Goal: Task Accomplishment & Management: Use online tool/utility

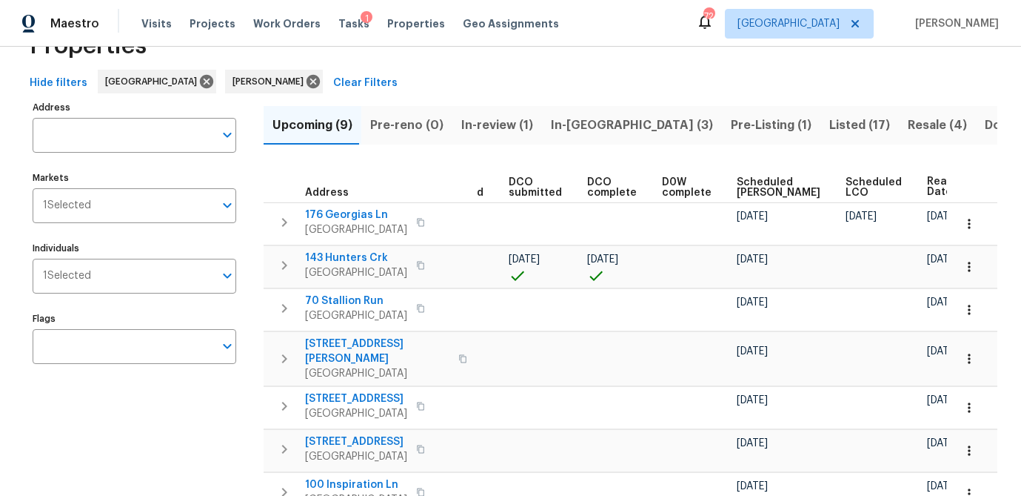
scroll to position [20, 0]
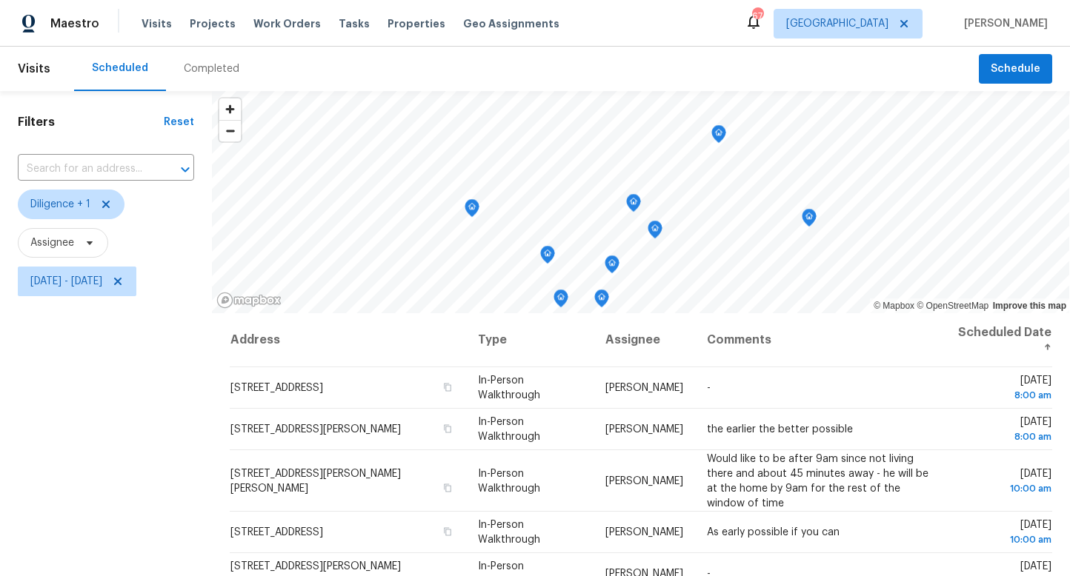
scroll to position [41, 0]
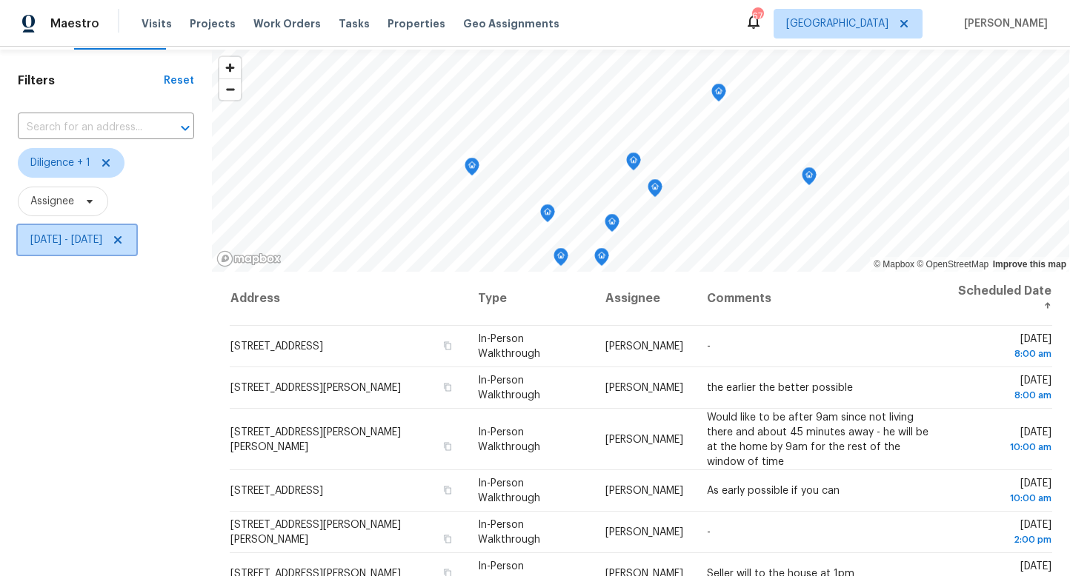
click at [99, 245] on span "Fri, Aug 22 - Fri, Aug 22" at bounding box center [66, 240] width 72 height 15
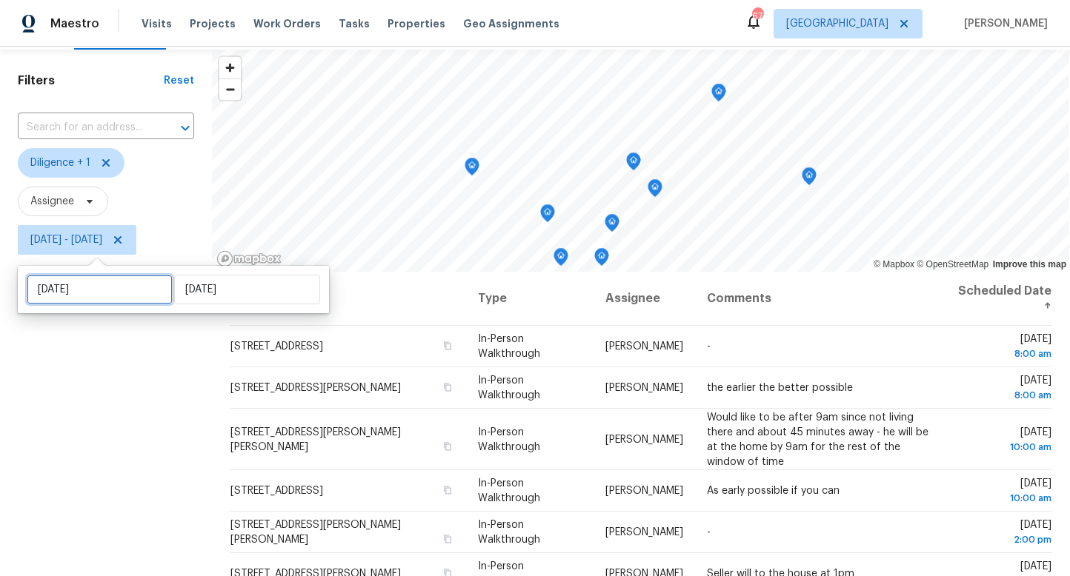
select select "7"
select select "2025"
select select "8"
select select "2025"
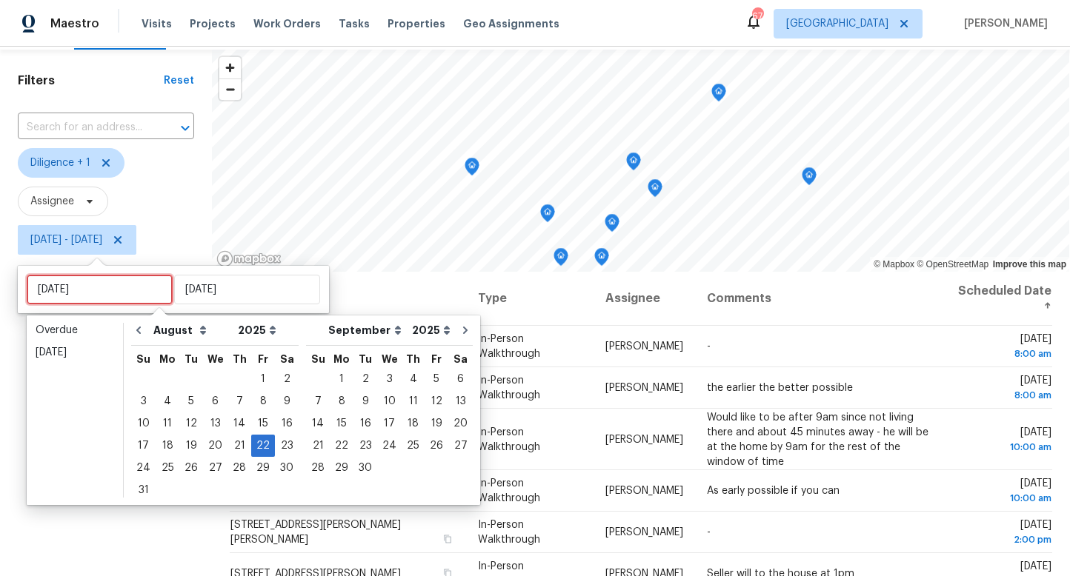
click at [93, 285] on input "Fri, Aug 22" at bounding box center [100, 290] width 146 height 30
type input "Tue, Aug 26"
click at [164, 464] on div "25" at bounding box center [168, 468] width 24 height 21
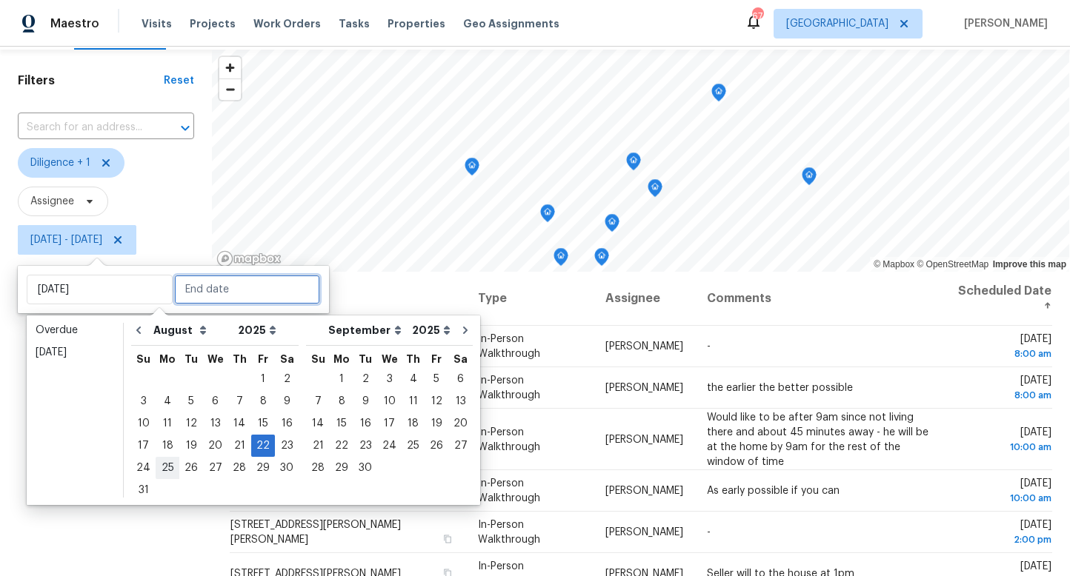
type input "Mon, Aug 25"
type input "Fri, Aug 22"
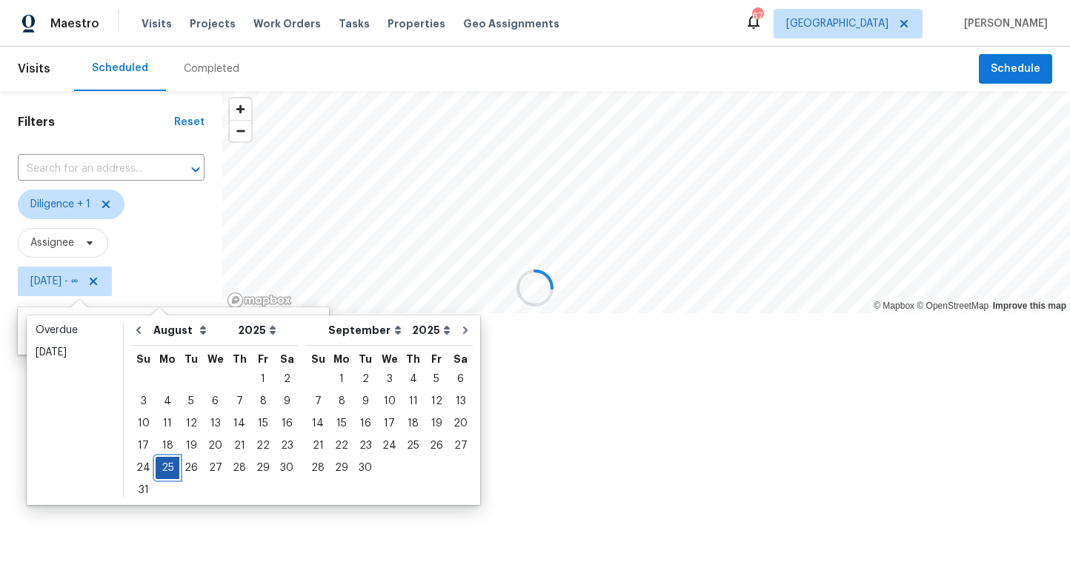
click at [164, 464] on div "25" at bounding box center [168, 468] width 24 height 21
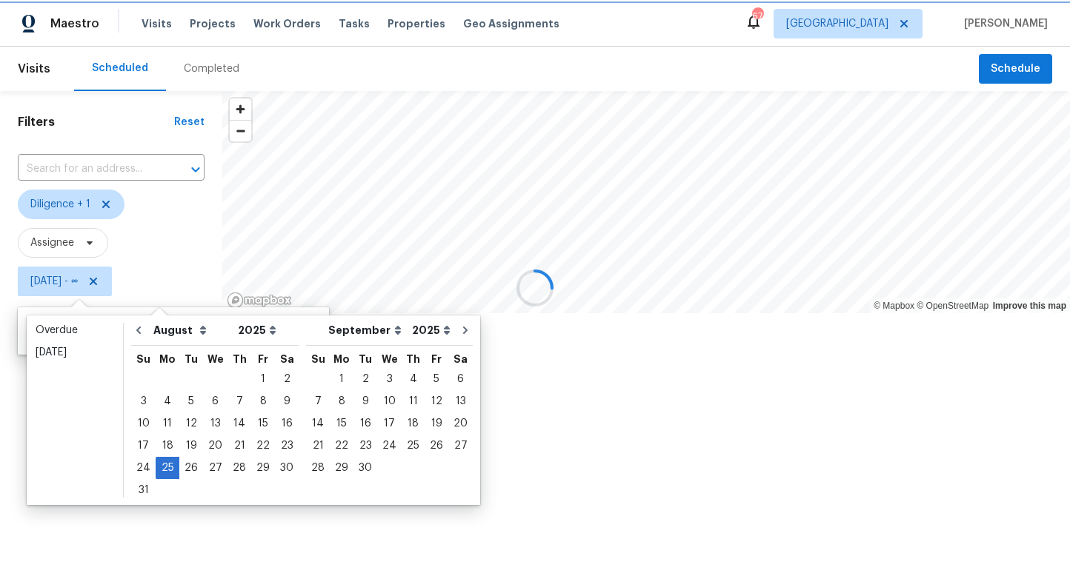
type input "Mon, Aug 25"
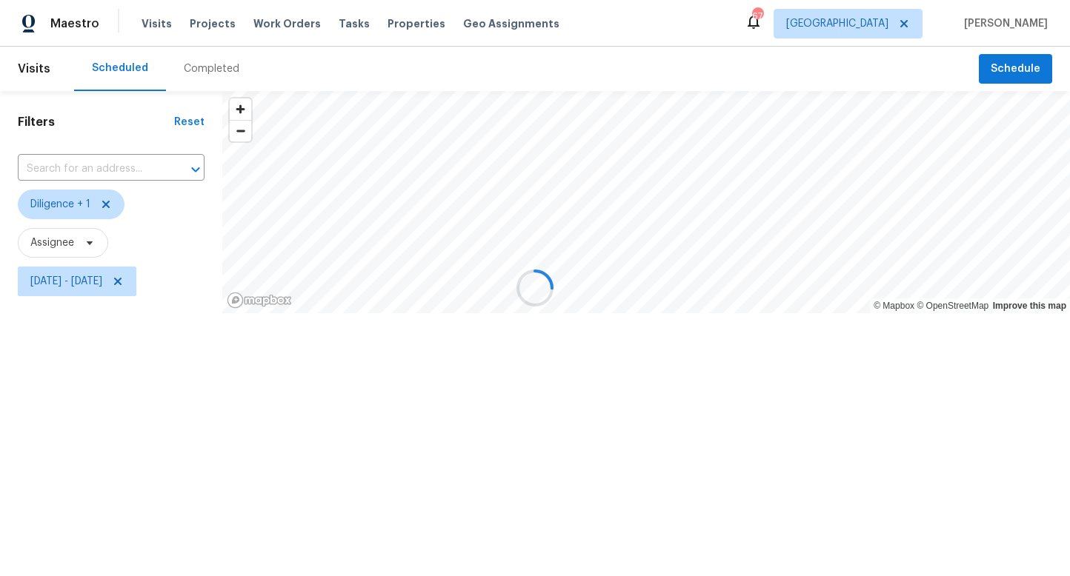
click at [129, 465] on div at bounding box center [535, 288] width 1070 height 576
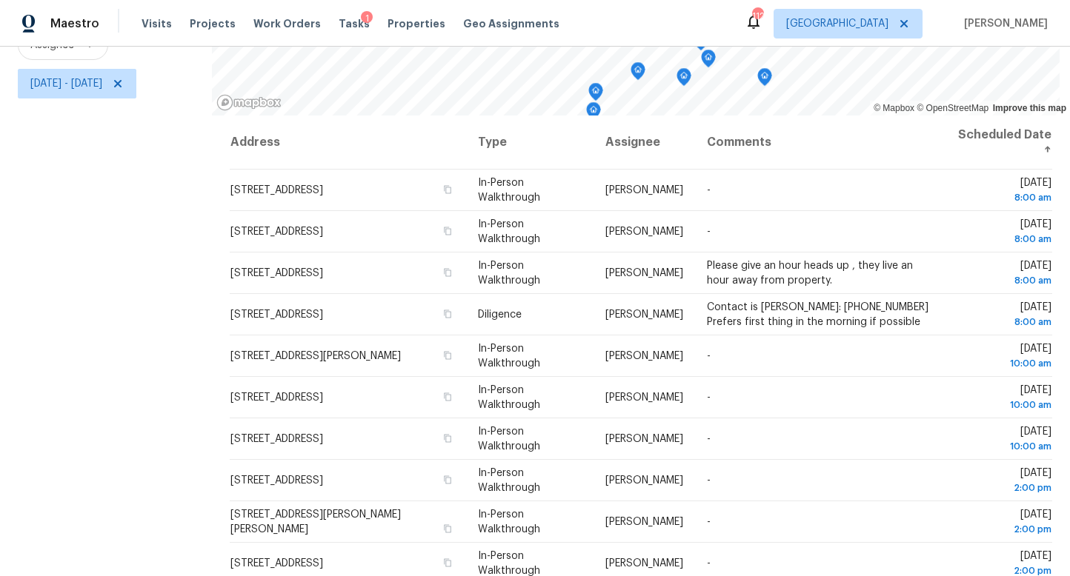
scroll to position [310, 0]
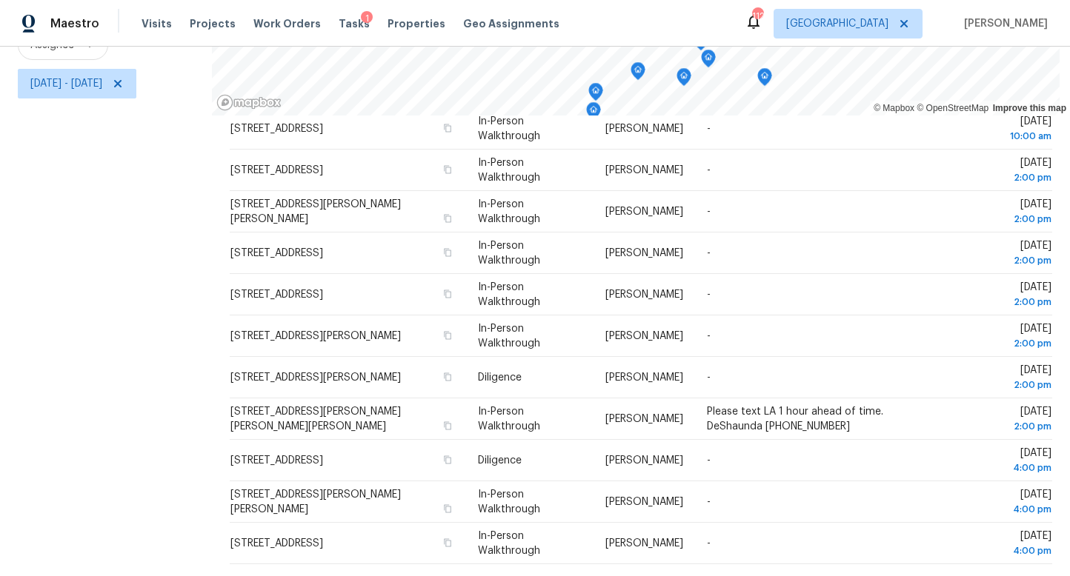
drag, startPoint x: 205, startPoint y: 290, endPoint x: 858, endPoint y: 569, distance: 710.2
click at [858, 569] on div "Filters Reset ​ Diligence + 1 Assignee Mon, Aug 25 - Mon, Aug 25 © Mapbox © Ope…" at bounding box center [535, 234] width 1070 height 683
copy div "© Mapbox © OpenStreetMap Improve this map"
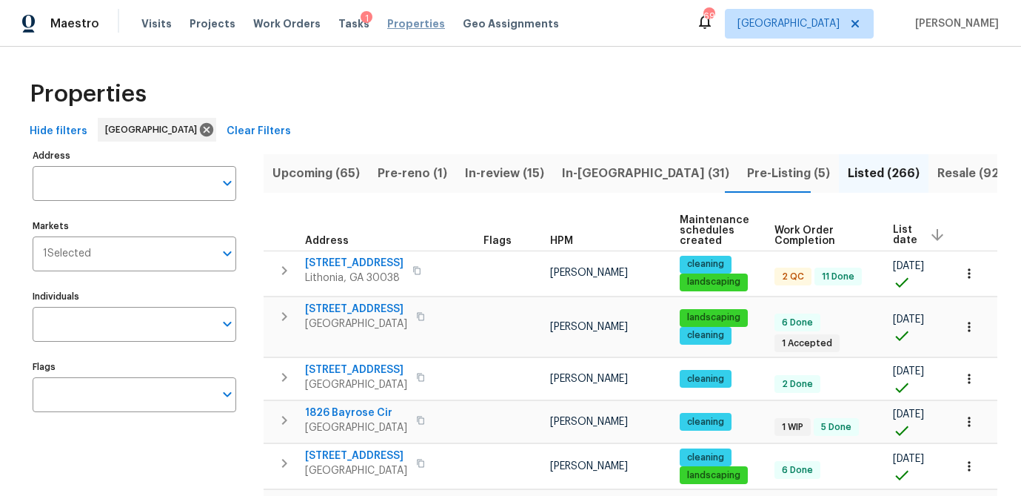
click at [393, 19] on span "Properties" at bounding box center [416, 23] width 58 height 15
click at [393, 27] on span "Properties" at bounding box center [416, 23] width 58 height 15
click at [329, 173] on span "Upcoming (65)" at bounding box center [316, 173] width 87 height 21
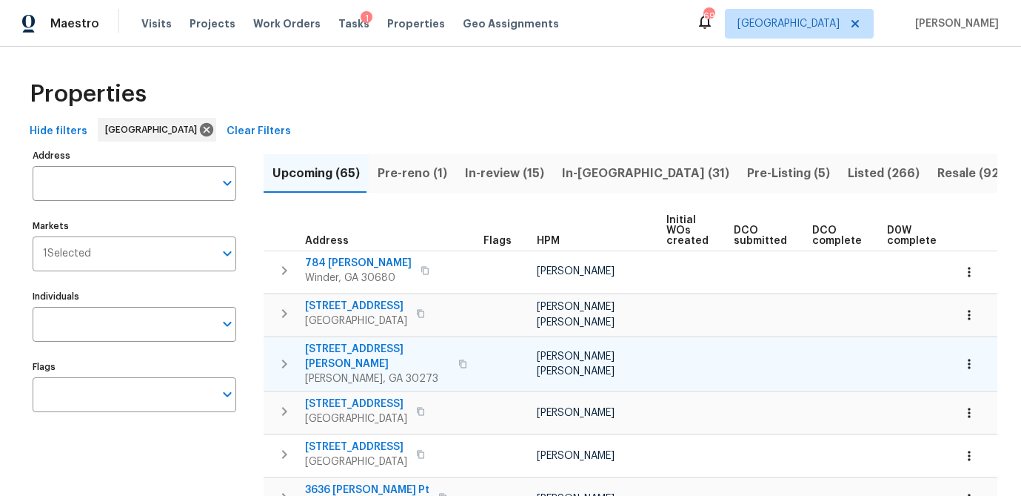
scroll to position [13, 0]
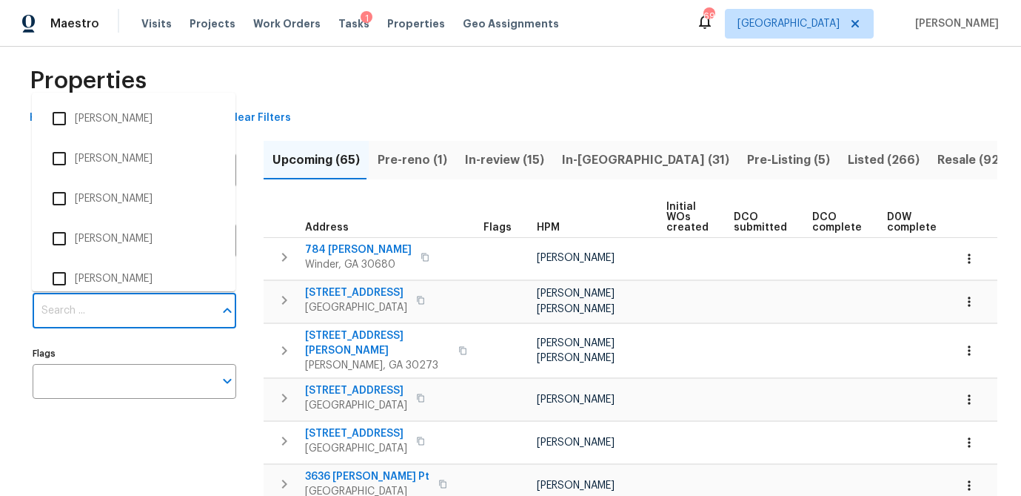
click at [118, 316] on input "Individuals" at bounding box center [123, 310] width 181 height 35
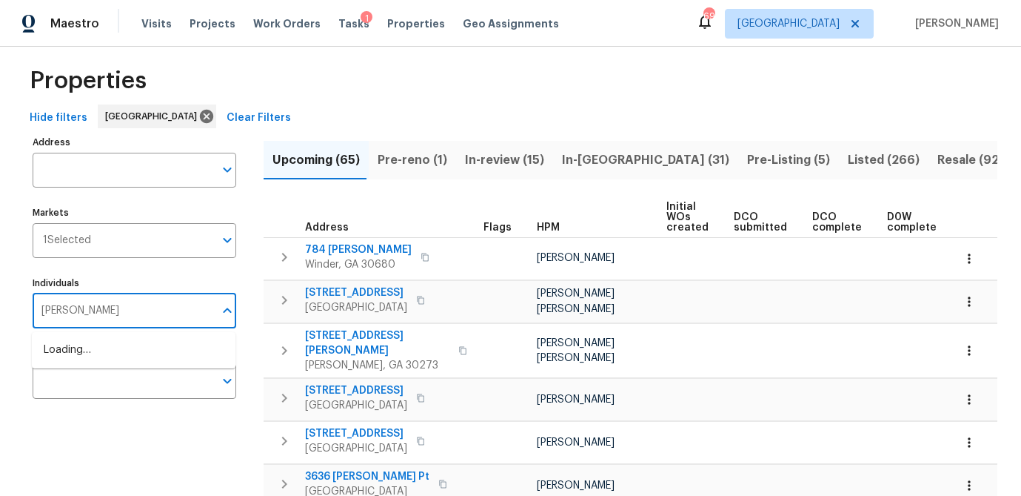
type input "mirsad"
click at [56, 356] on input "checkbox" at bounding box center [59, 357] width 31 height 31
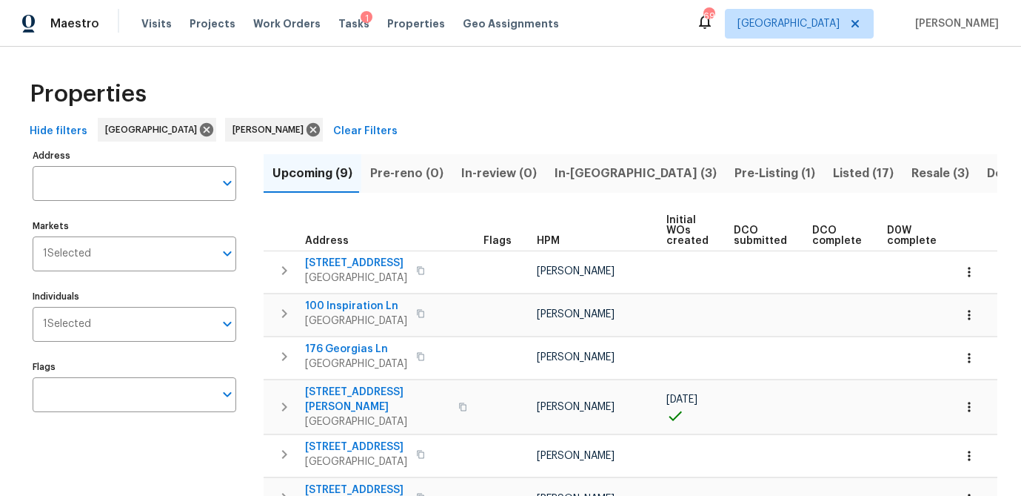
click at [318, 92] on div "Properties" at bounding box center [511, 93] width 974 height 47
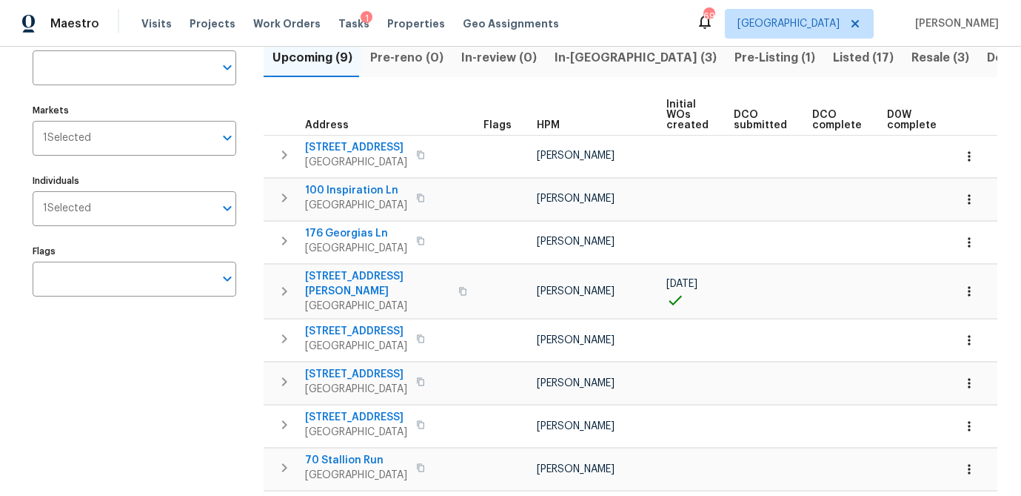
scroll to position [108, 0]
